Goal: Transaction & Acquisition: Subscribe to service/newsletter

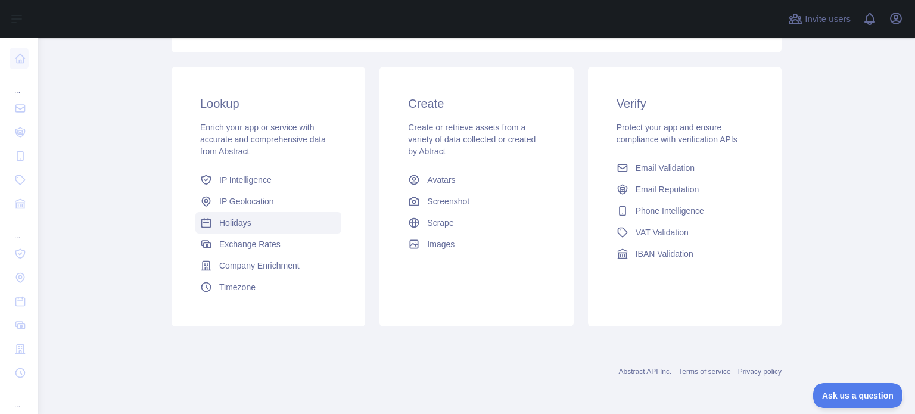
click at [230, 224] on span "Holidays" at bounding box center [235, 223] width 32 height 12
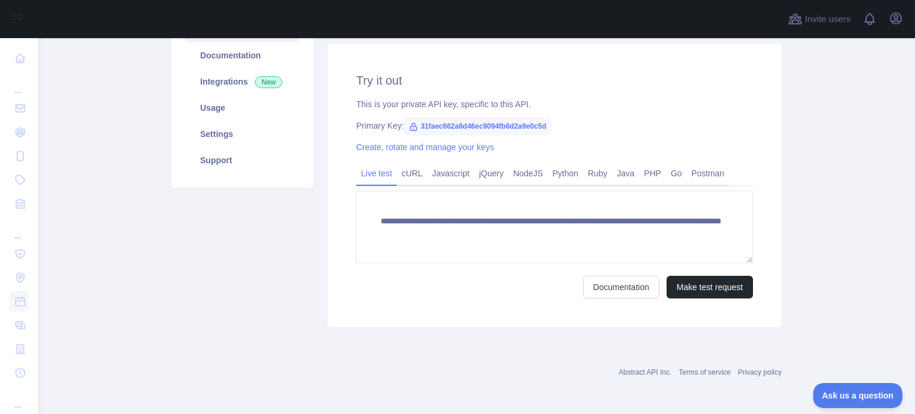
scroll to position [206, 0]
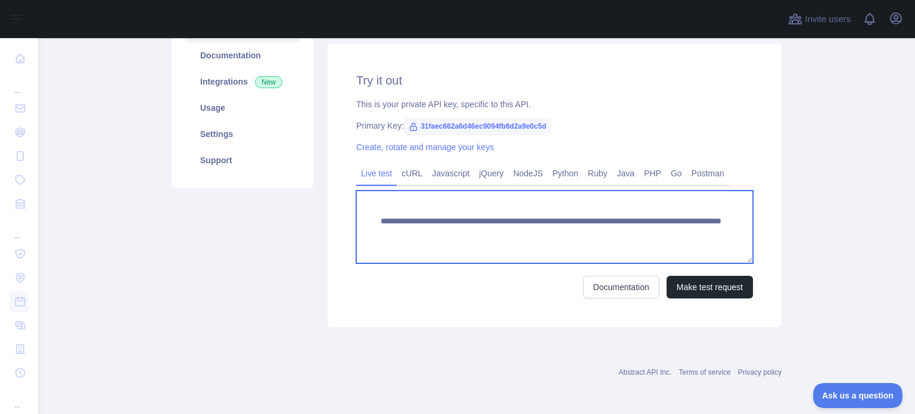
click at [440, 219] on textarea "**********" at bounding box center [554, 227] width 397 height 73
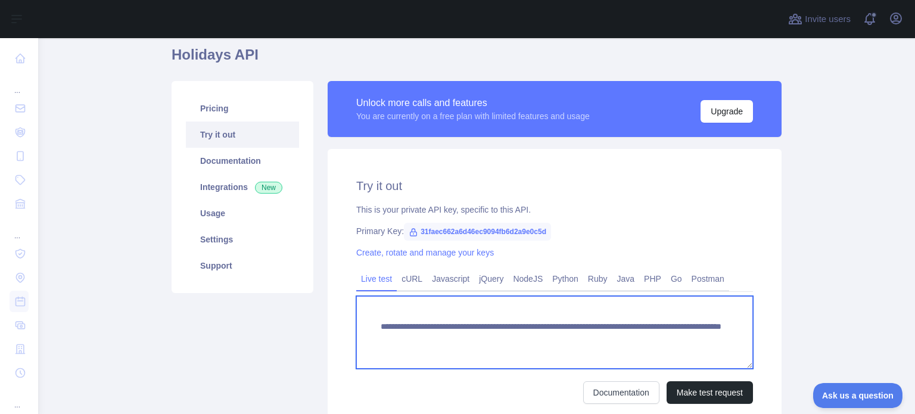
scroll to position [27, 0]
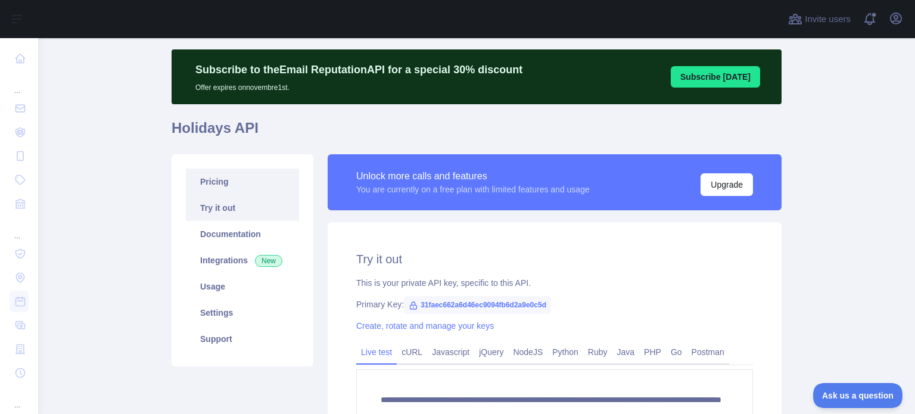
click at [213, 178] on link "Pricing" at bounding box center [242, 182] width 113 height 26
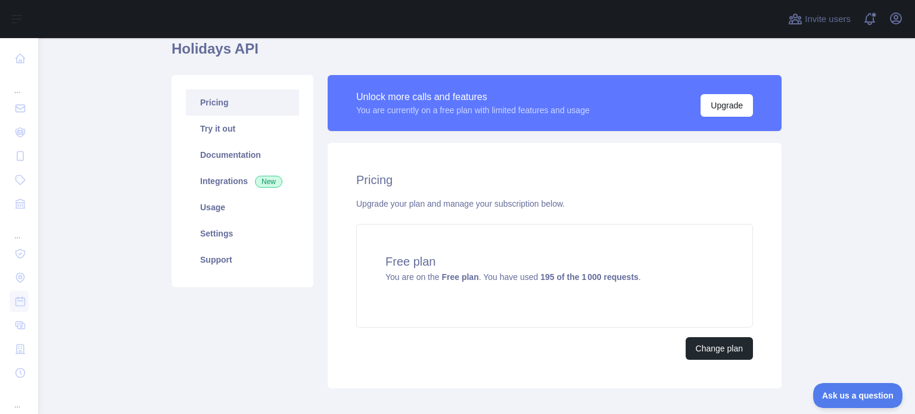
scroll to position [167, 0]
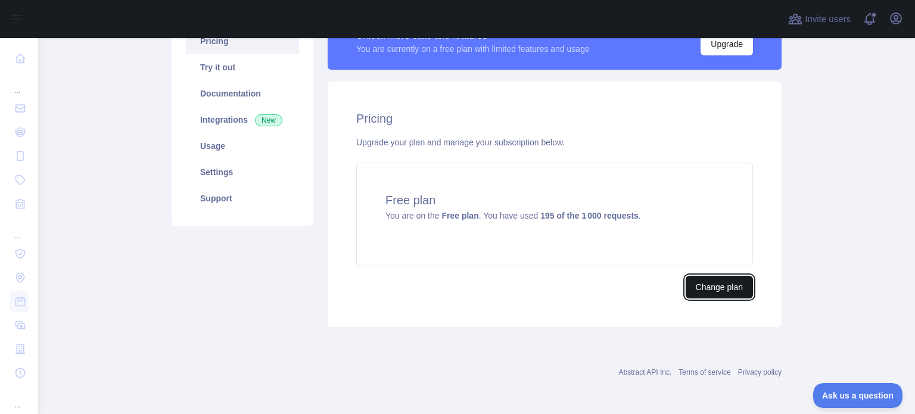
click at [721, 287] on button "Change plan" at bounding box center [719, 287] width 67 height 23
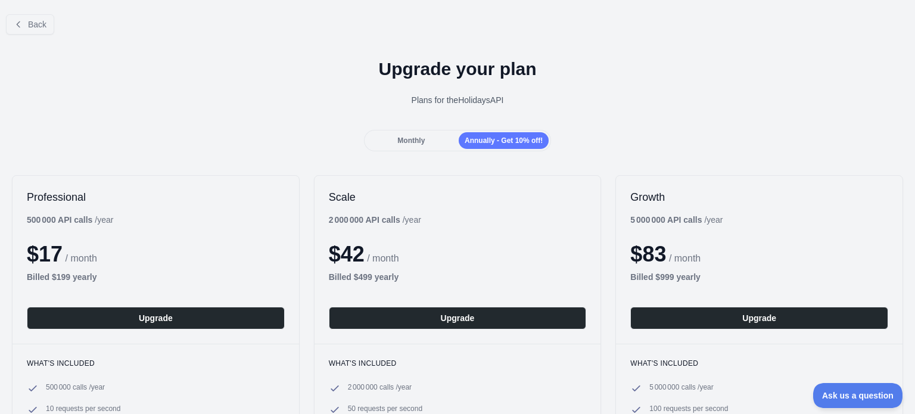
scroll to position [119, 0]
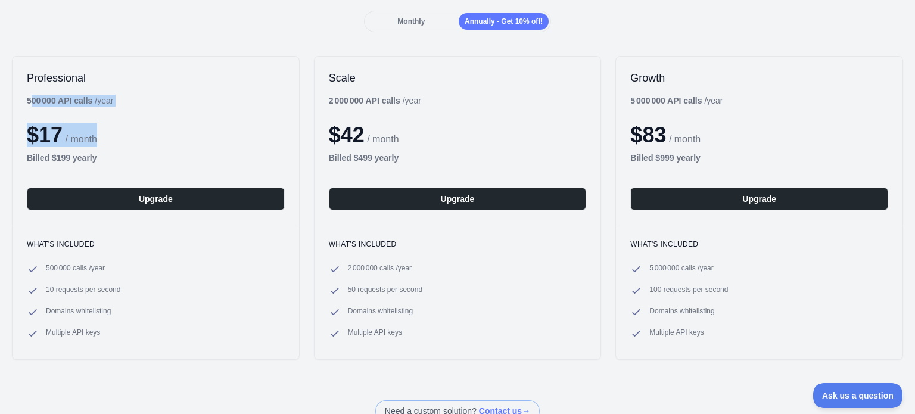
drag, startPoint x: 33, startPoint y: 102, endPoint x: 104, endPoint y: 92, distance: 71.5
click at [104, 92] on div "Professional 500 000 API calls / year $ 17 / month Billed $ 199 yearly Upgrade" at bounding box center [156, 141] width 287 height 168
drag, startPoint x: 101, startPoint y: 106, endPoint x: 28, endPoint y: 94, distance: 74.4
click at [28, 94] on div "Professional 500 000 API calls / year $ 17 / month Billed $ 199 yearly Upgrade" at bounding box center [156, 141] width 287 height 168
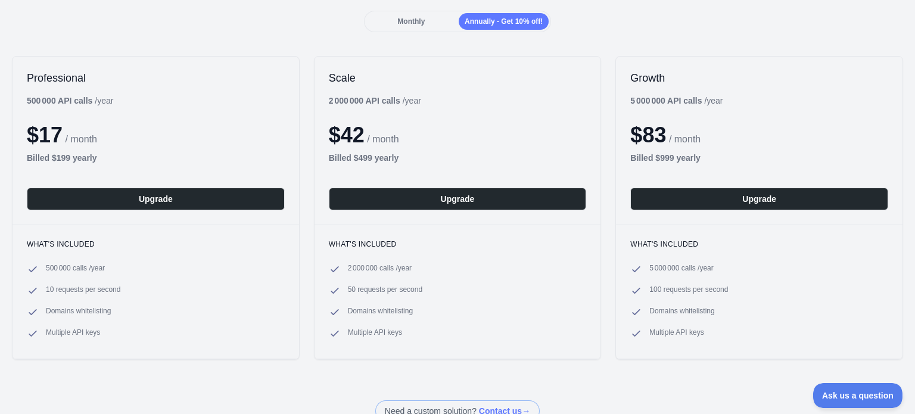
click at [93, 91] on div "Professional 500 000 API calls / year $ 17 / month Billed $ 199 yearly Upgrade" at bounding box center [156, 141] width 287 height 168
drag, startPoint x: 101, startPoint y: 102, endPoint x: 117, endPoint y: 102, distance: 16.7
click at [117, 102] on div "Professional 500 000 API calls / year $ 17 / month Billed $ 199 yearly Upgrade" at bounding box center [156, 141] width 287 height 168
click at [88, 80] on h2 "Professional" at bounding box center [156, 78] width 258 height 14
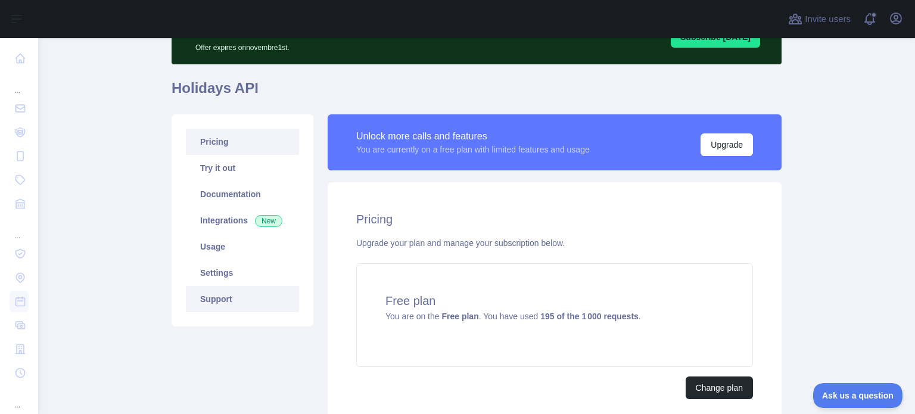
click at [241, 303] on link "Support" at bounding box center [242, 299] width 113 height 26
